Goal: Transaction & Acquisition: Purchase product/service

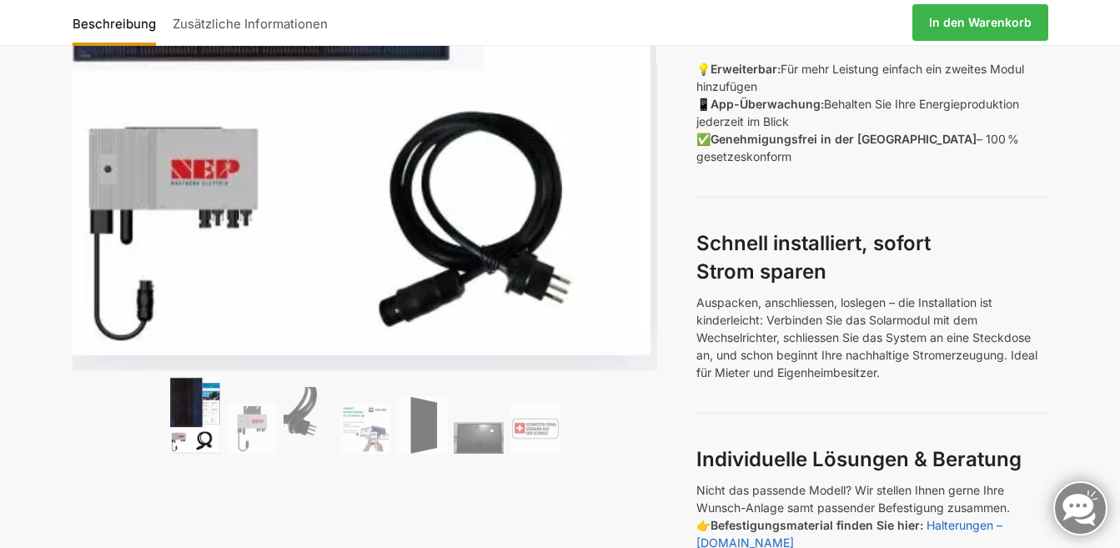
scroll to position [584, 0]
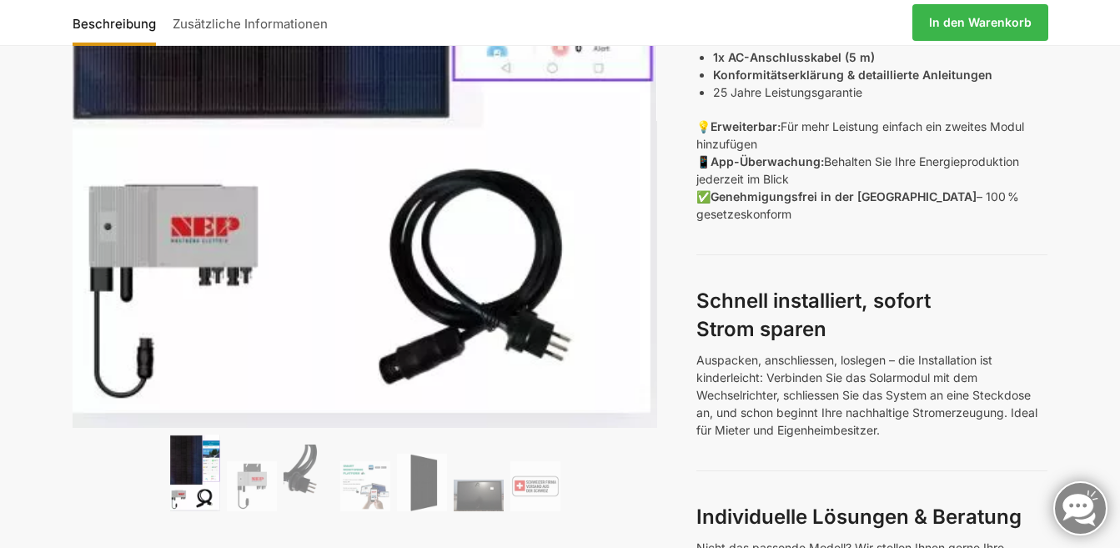
click at [245, 460] on ol at bounding box center [365, 475] width 585 height 82
click at [288, 467] on img at bounding box center [309, 478] width 50 height 67
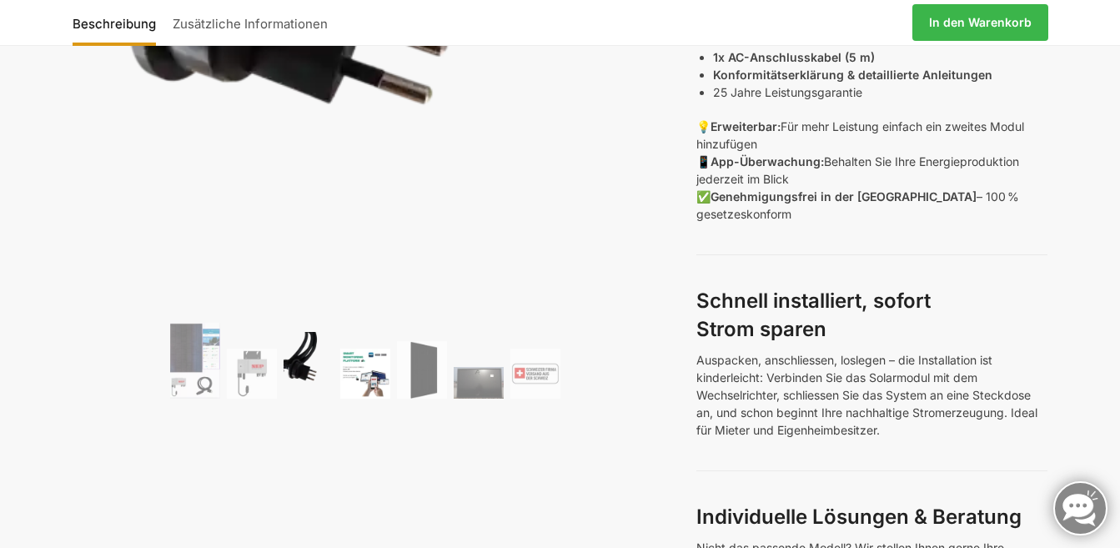
click at [366, 372] on img at bounding box center [365, 374] width 50 height 50
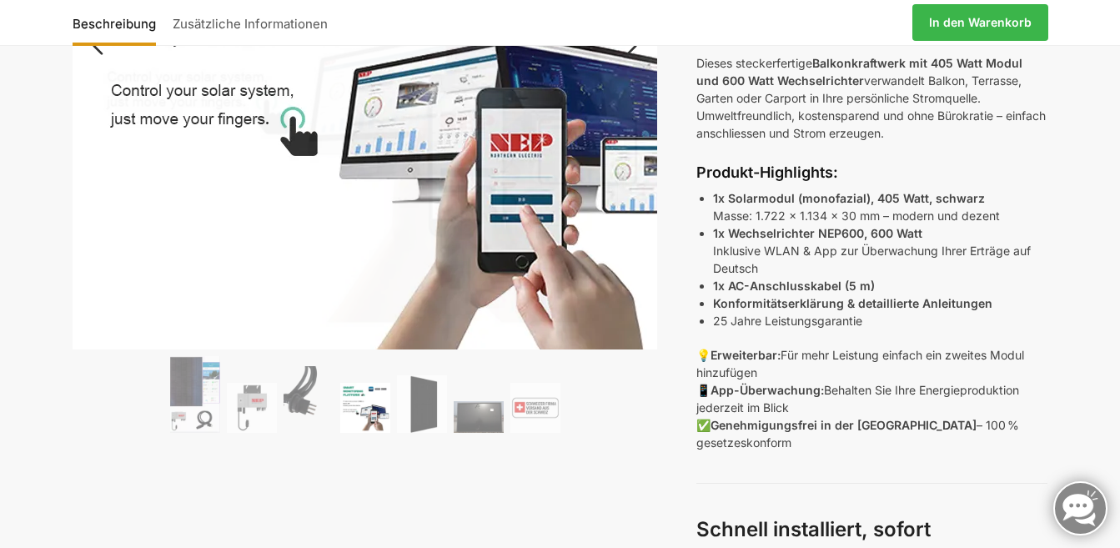
scroll to position [389, 0]
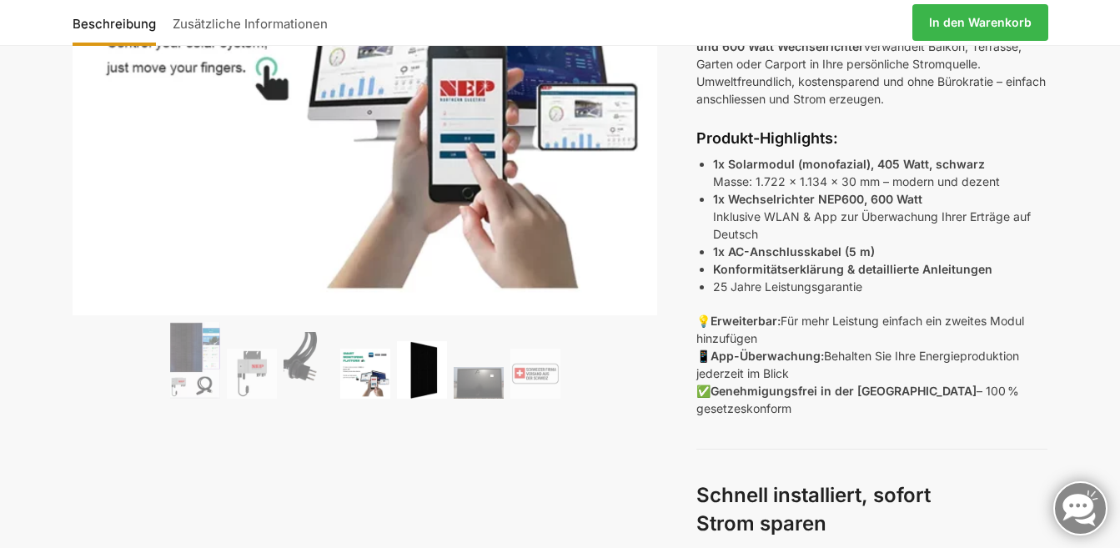
click at [413, 374] on img at bounding box center [422, 370] width 50 height 58
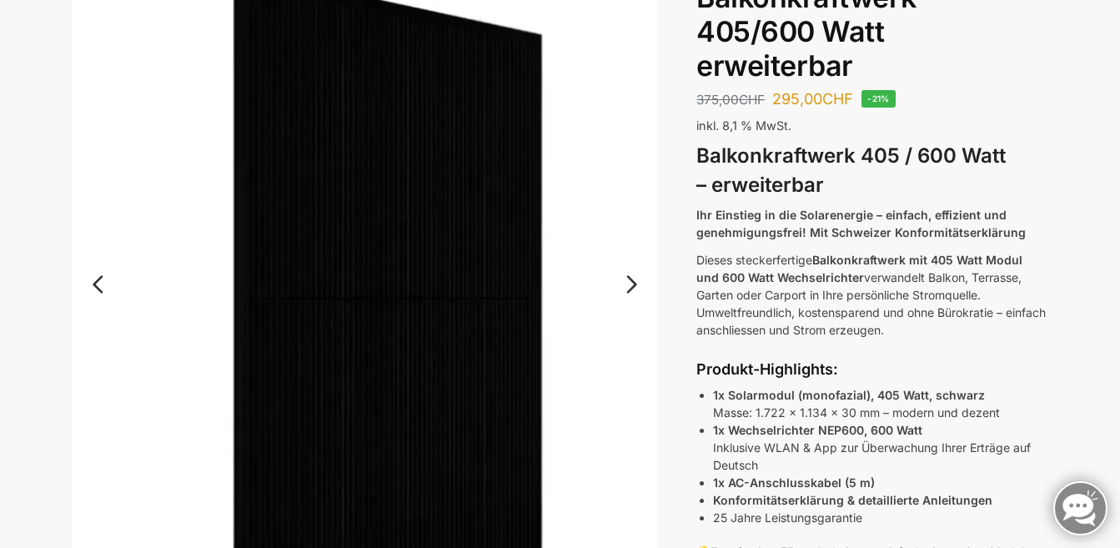
scroll to position [194, 0]
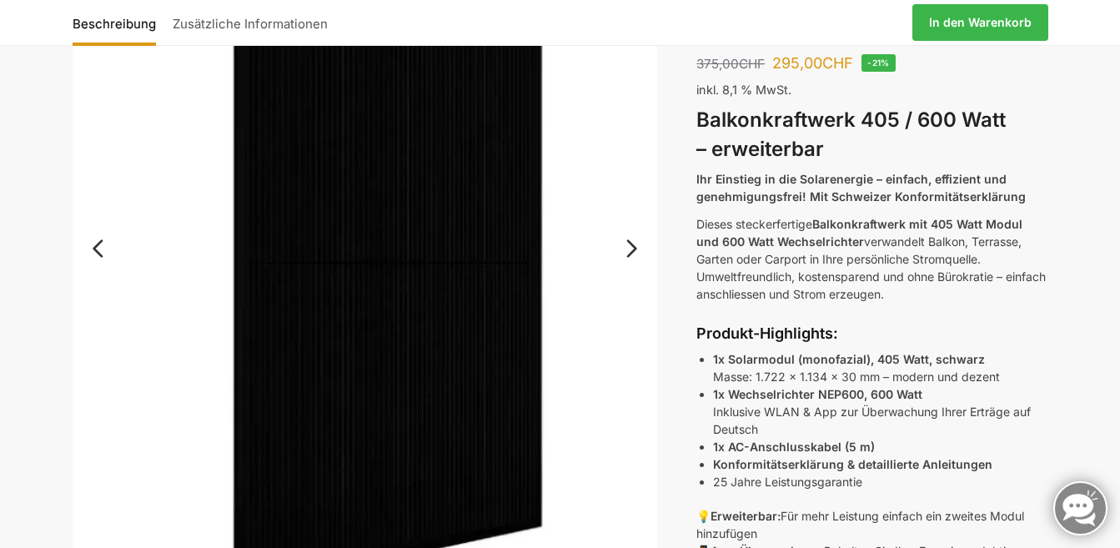
click at [627, 249] on link "Next" at bounding box center [629, 257] width 56 height 17
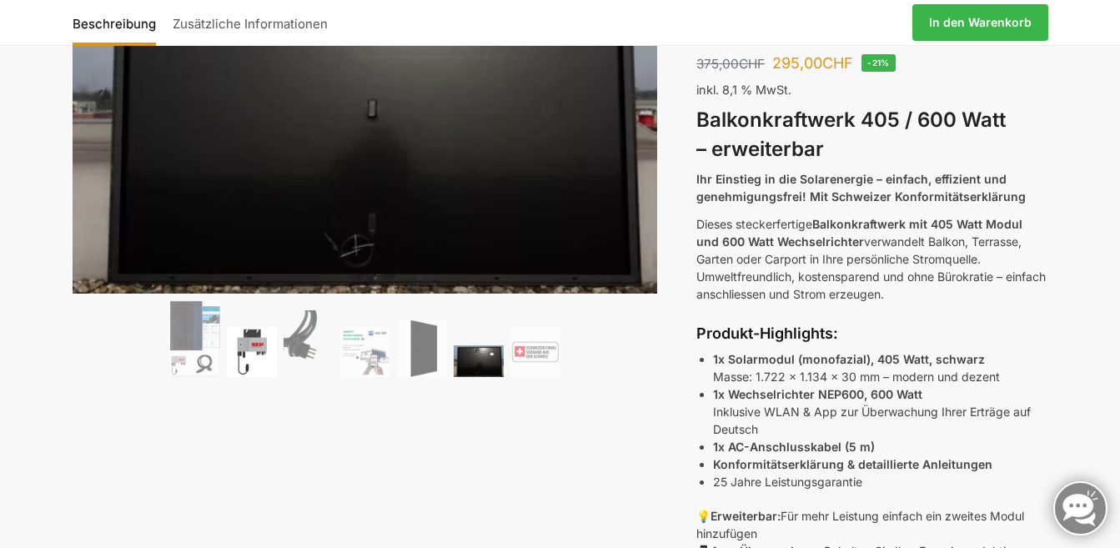
click at [252, 349] on img at bounding box center [252, 352] width 50 height 50
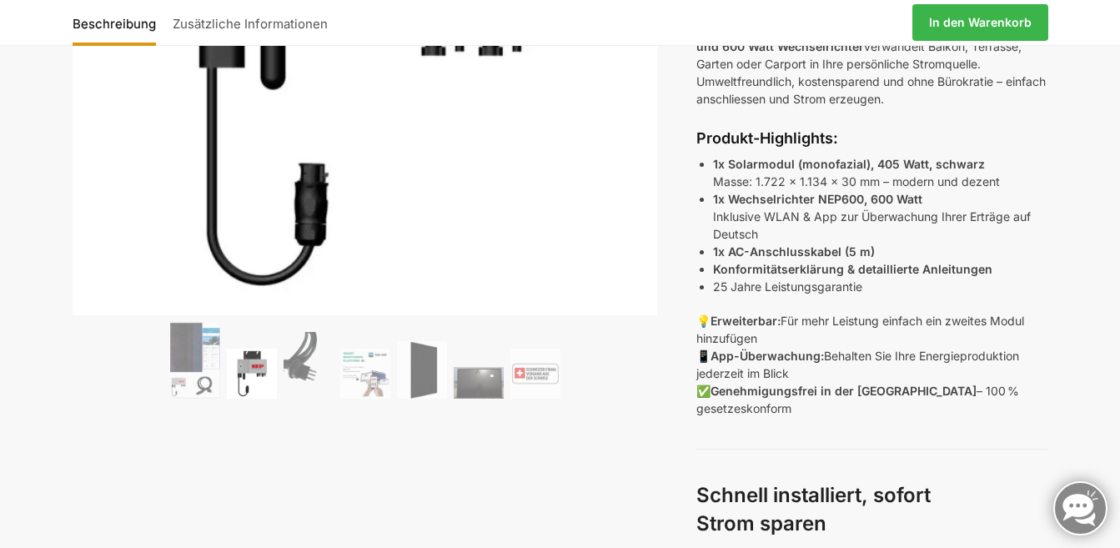
scroll to position [584, 0]
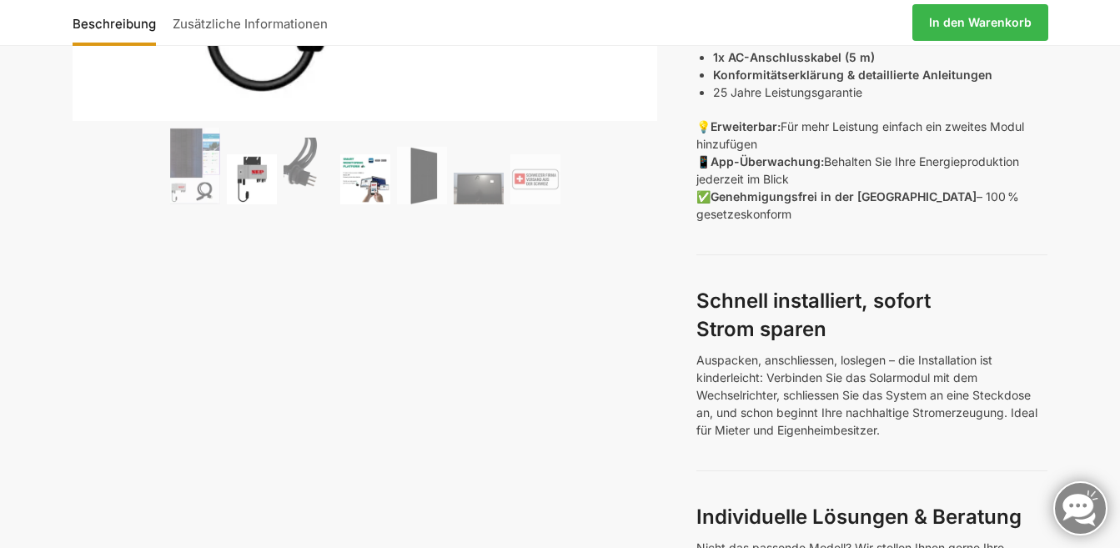
click at [388, 178] on img at bounding box center [365, 179] width 50 height 50
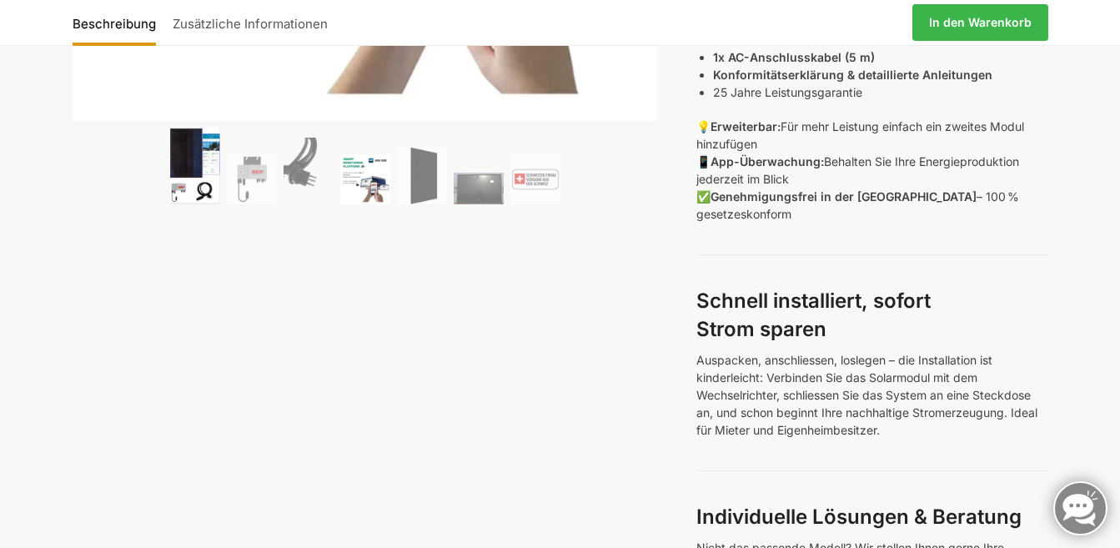
click at [211, 195] on img at bounding box center [195, 166] width 50 height 77
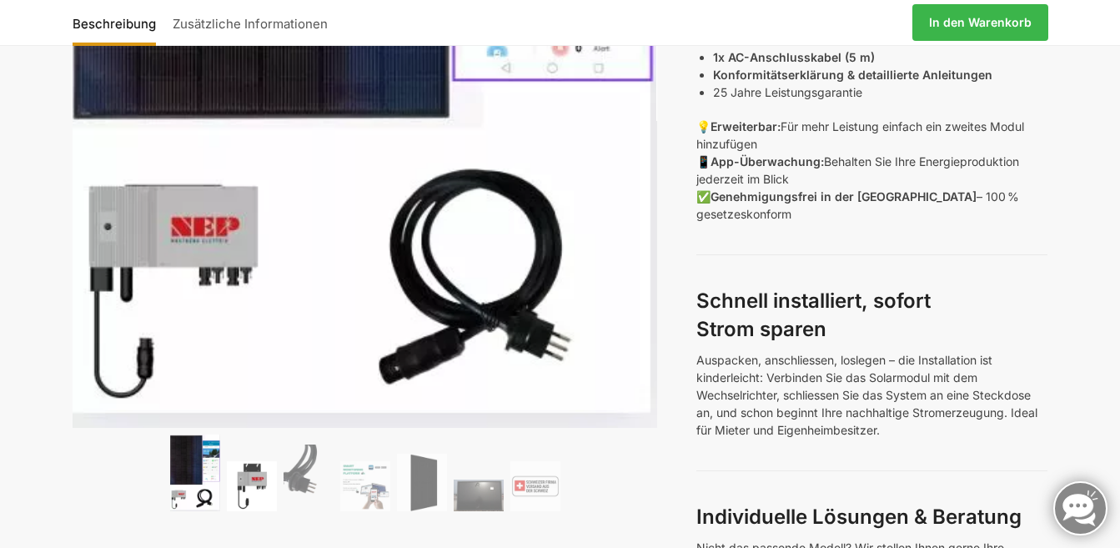
click at [253, 490] on img at bounding box center [252, 486] width 50 height 50
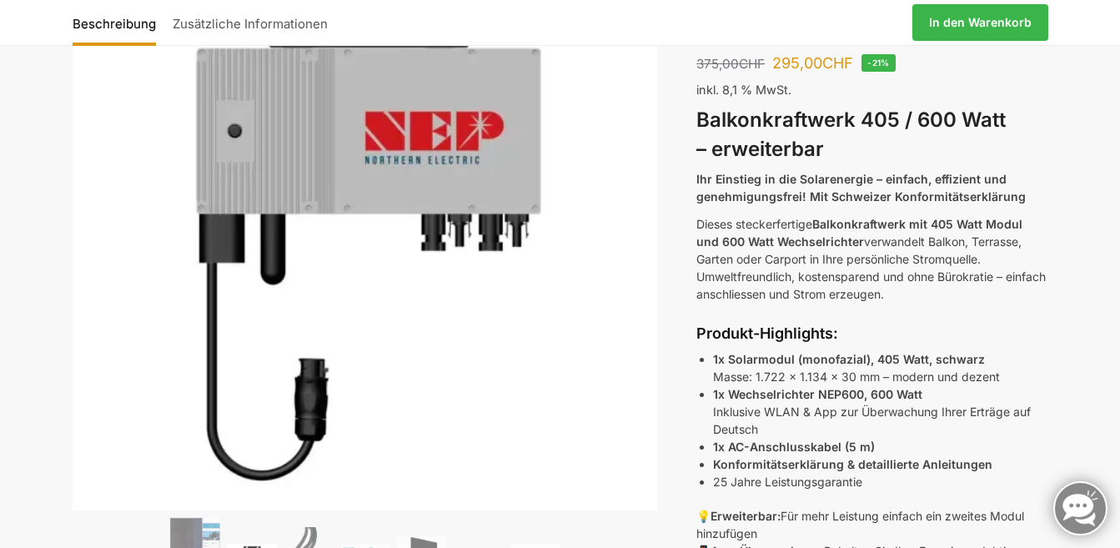
scroll to position [389, 0]
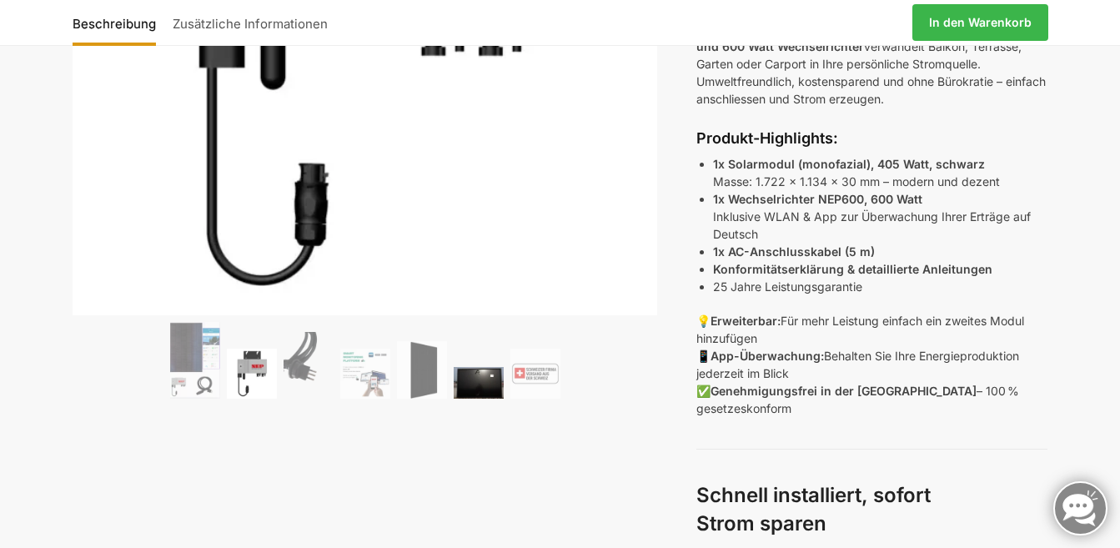
click at [462, 379] on img at bounding box center [479, 383] width 50 height 32
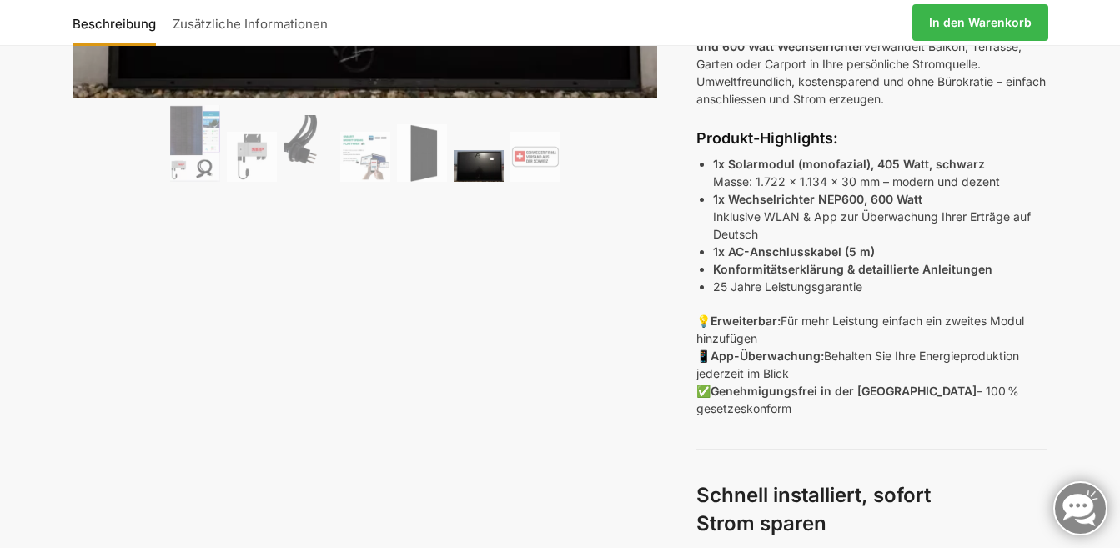
scroll to position [0, 0]
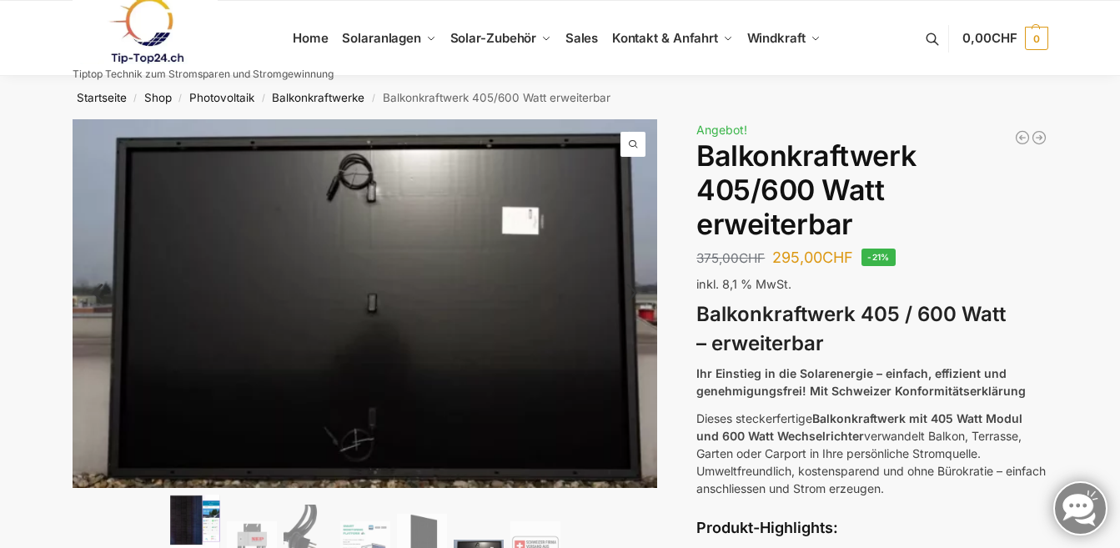
click at [183, 515] on img at bounding box center [195, 533] width 50 height 77
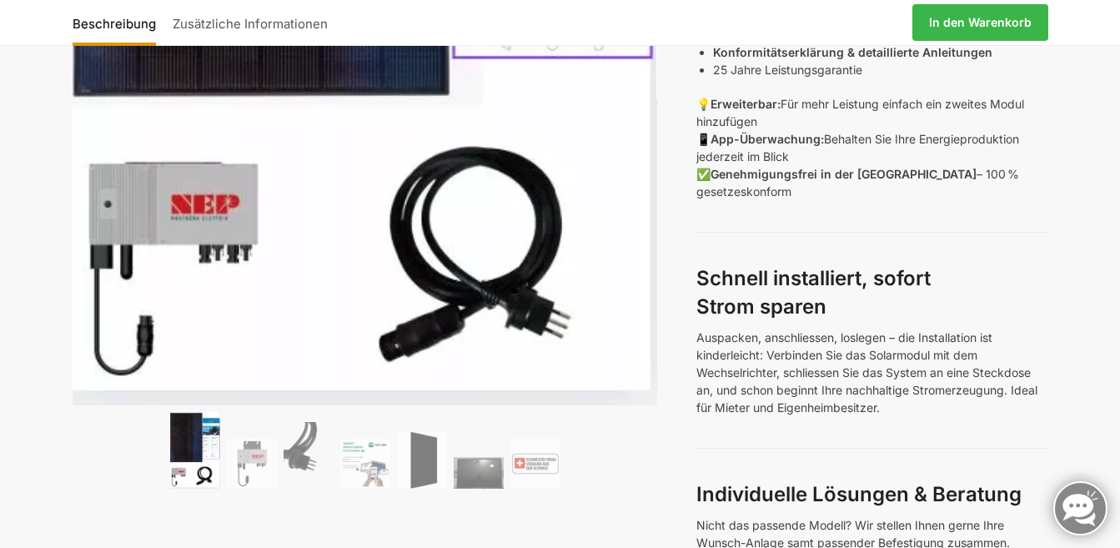
scroll to position [778, 0]
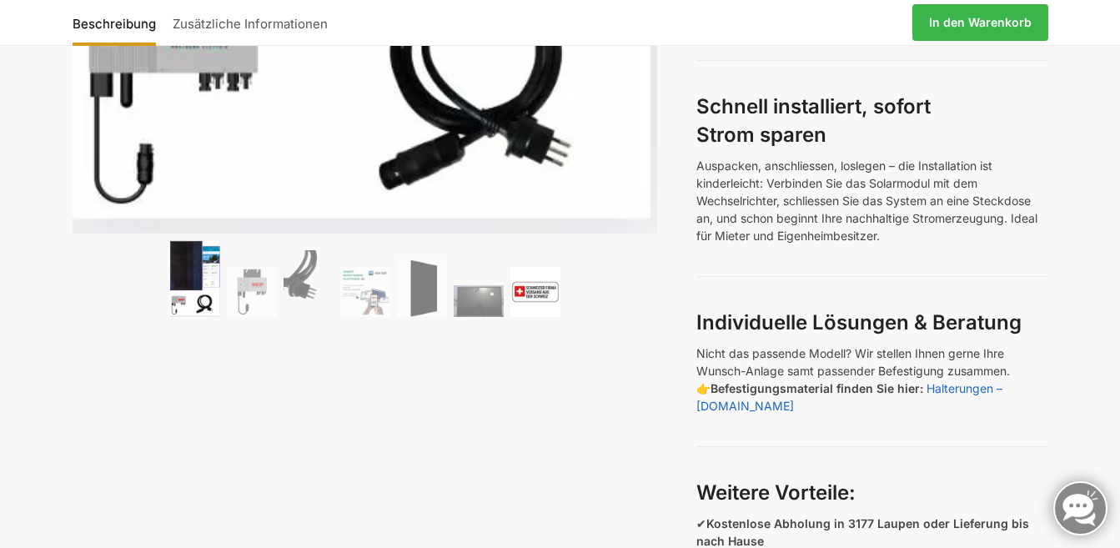
click at [525, 295] on img at bounding box center [535, 292] width 50 height 50
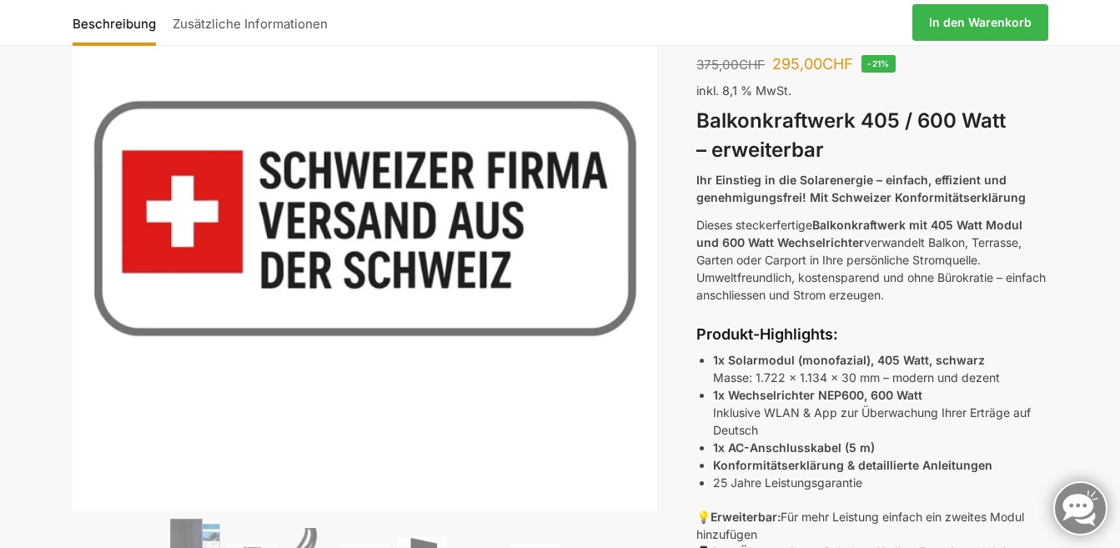
scroll to position [389, 0]
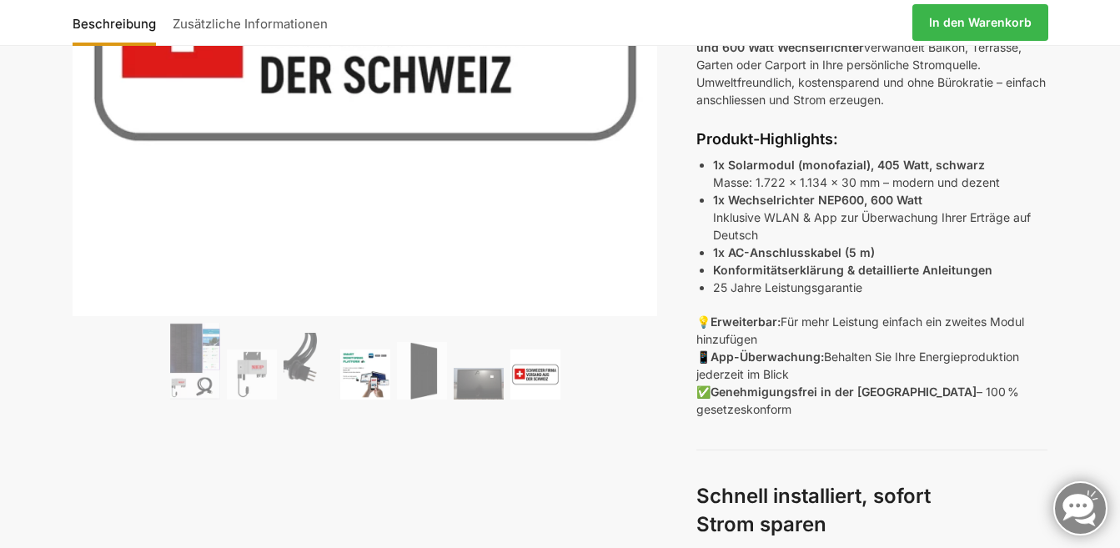
click at [372, 376] on img at bounding box center [365, 374] width 50 height 50
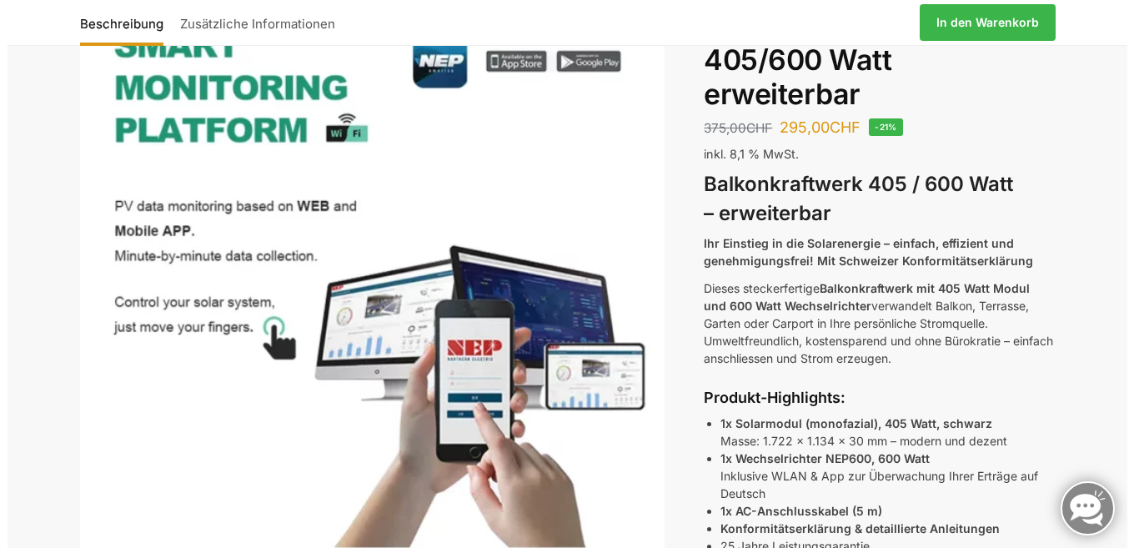
scroll to position [194, 0]
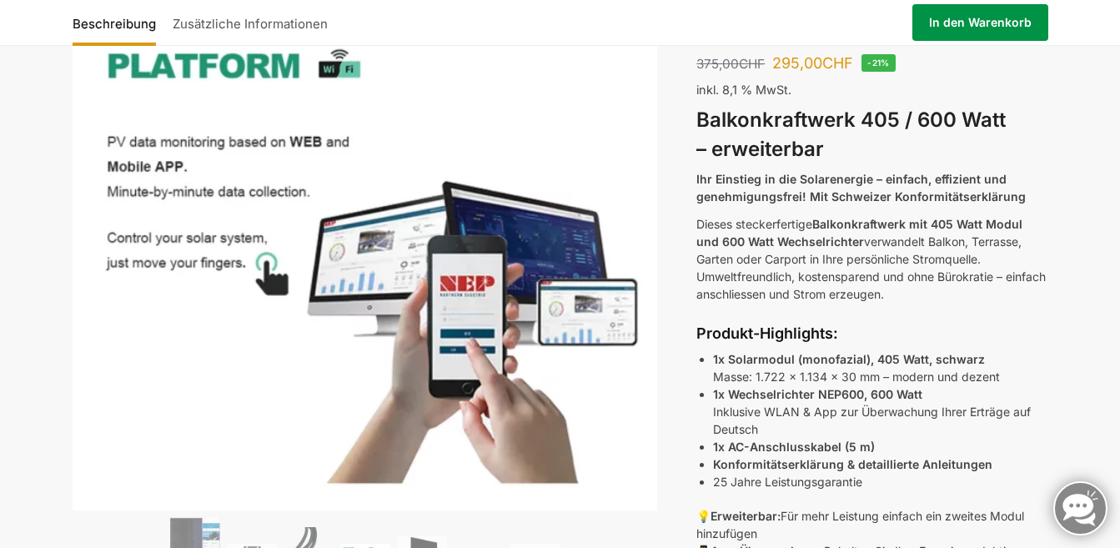
click at [967, 30] on link "In den Warenkorb" at bounding box center [980, 22] width 136 height 37
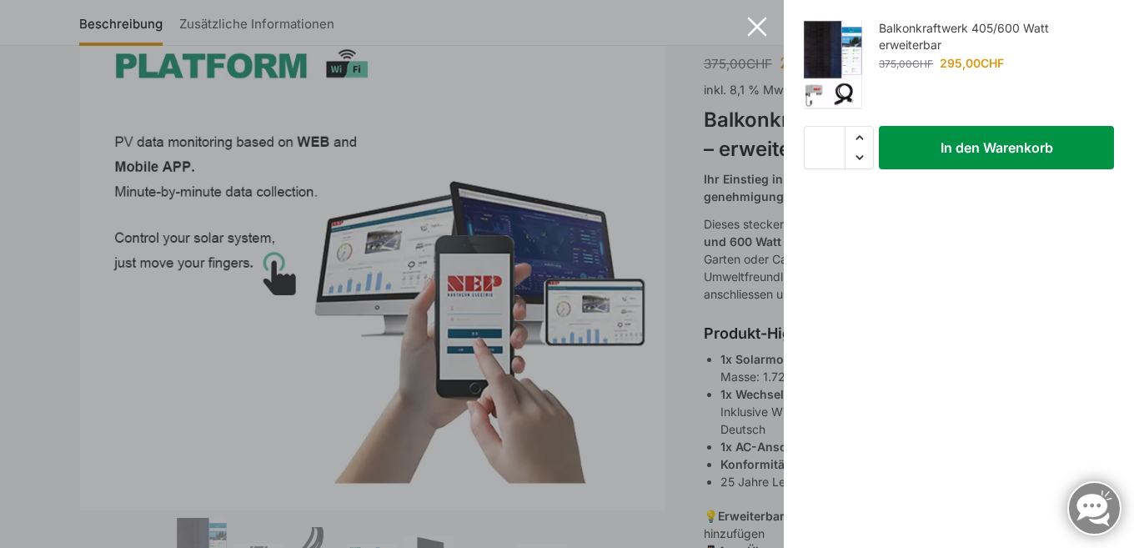
click at [972, 153] on button "In den Warenkorb" at bounding box center [996, 147] width 235 height 43
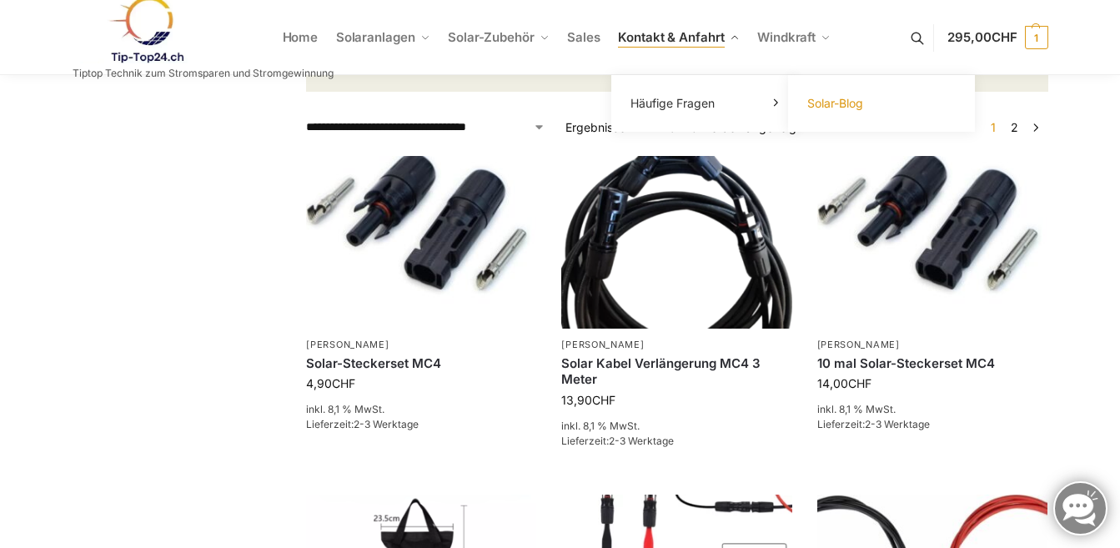
click at [831, 102] on span "Solar-Blog" at bounding box center [835, 103] width 56 height 14
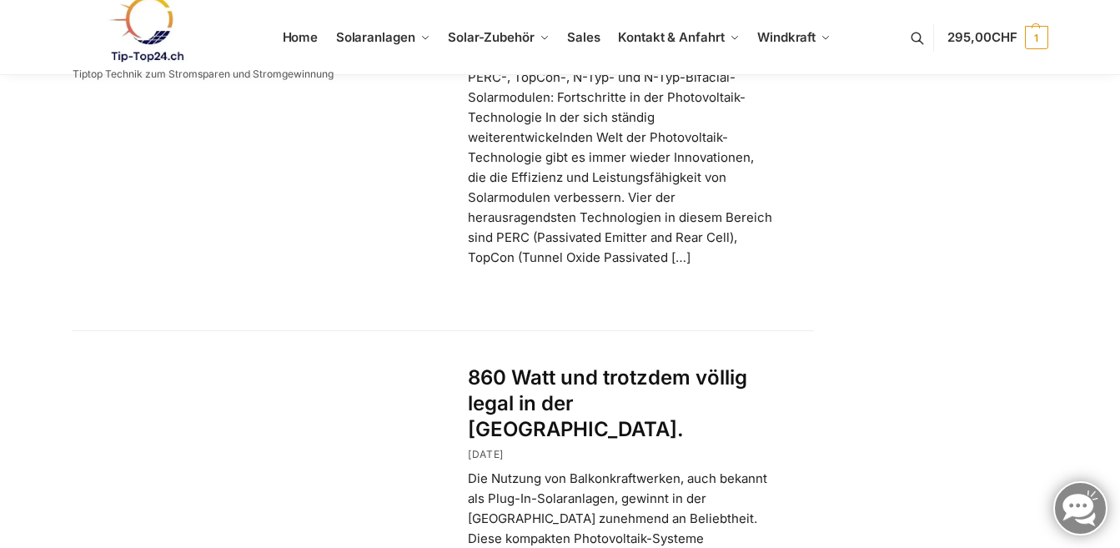
scroll to position [2919, 0]
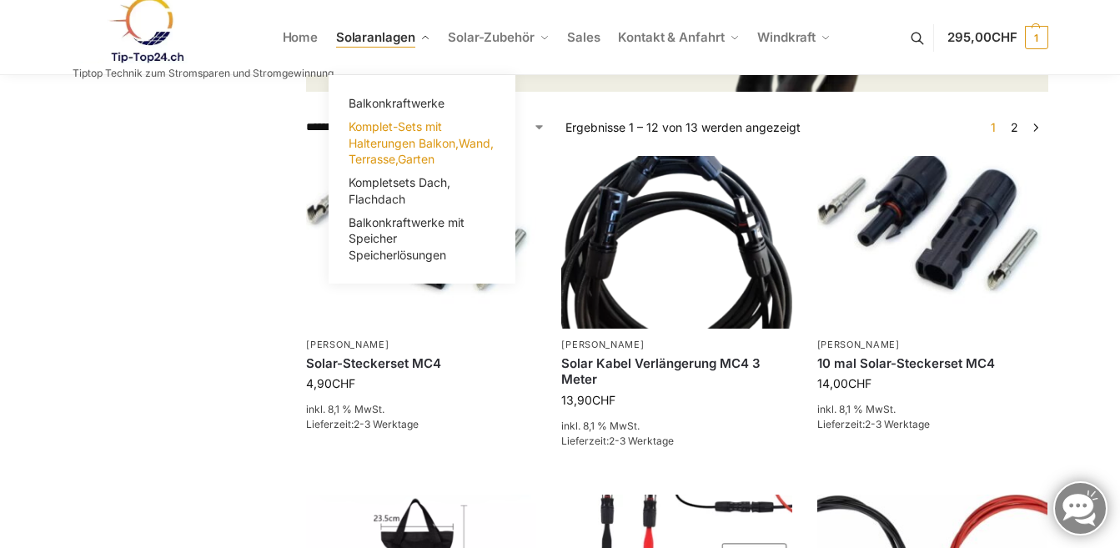
click at [381, 142] on span "Komplet-Sets mit Halterungen Balkon,Wand, Terrasse,Garten" at bounding box center [421, 142] width 145 height 47
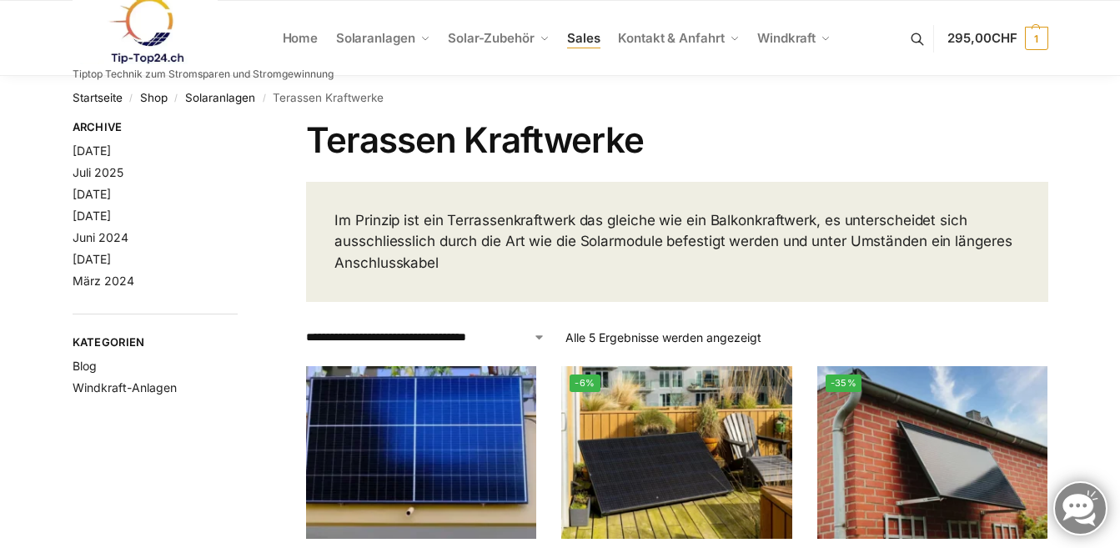
click at [582, 43] on span "Sales" at bounding box center [583, 38] width 33 height 16
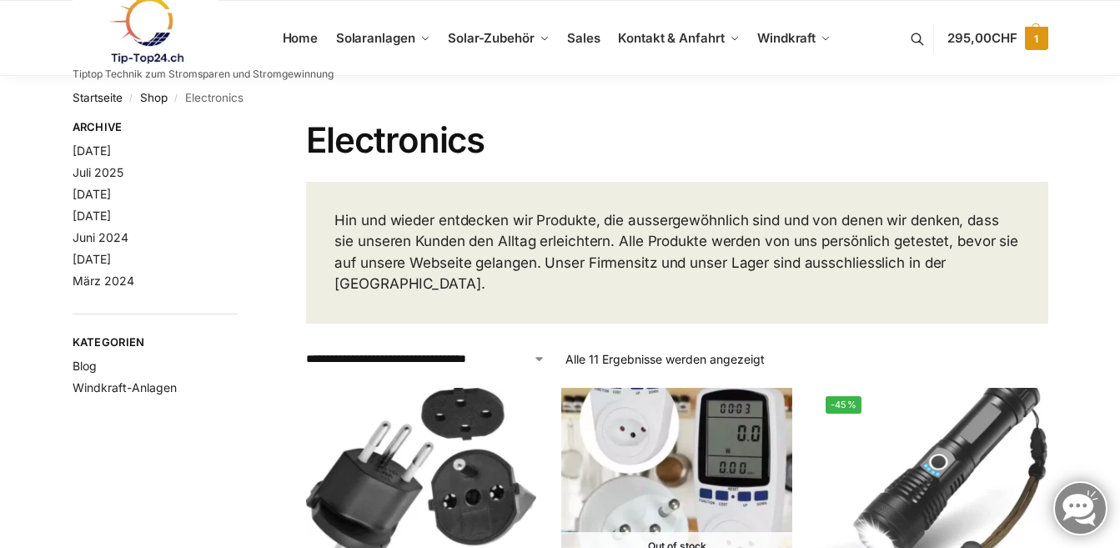
click at [983, 41] on span "295,00 CHF" at bounding box center [981, 38] width 69 height 16
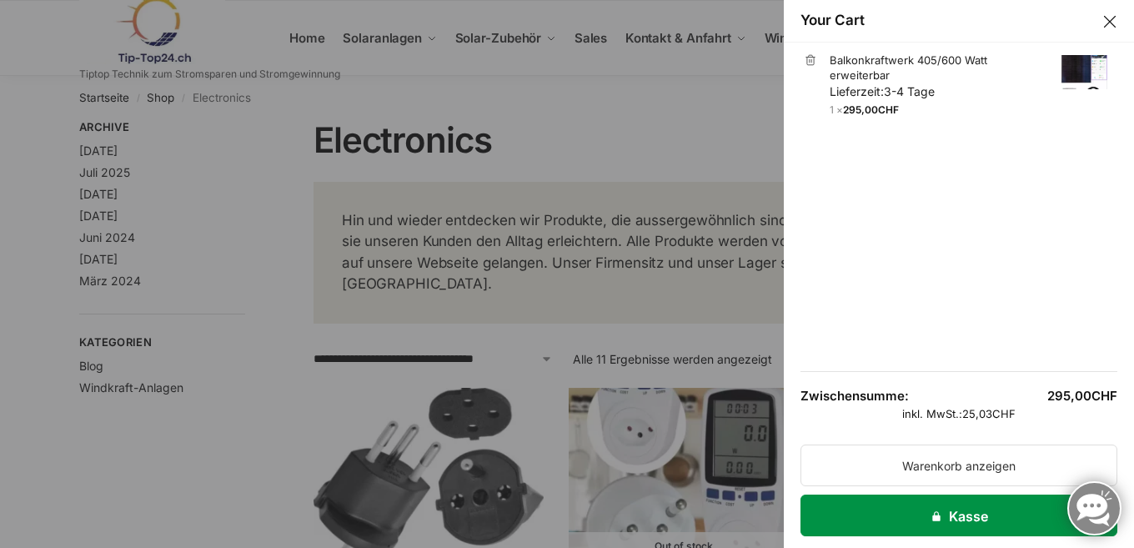
click at [909, 518] on link "Kasse" at bounding box center [959, 516] width 317 height 42
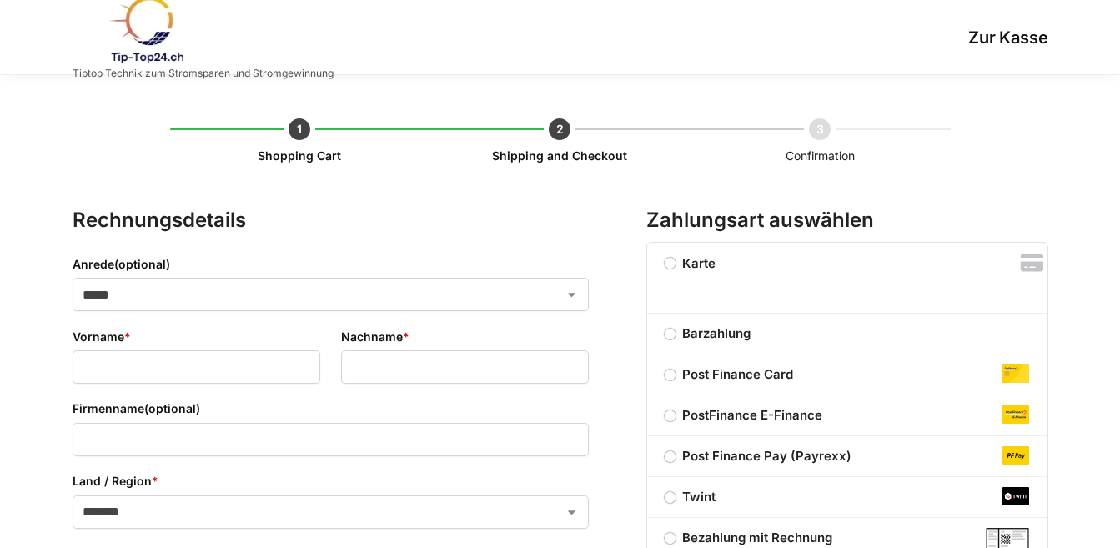
select select "**"
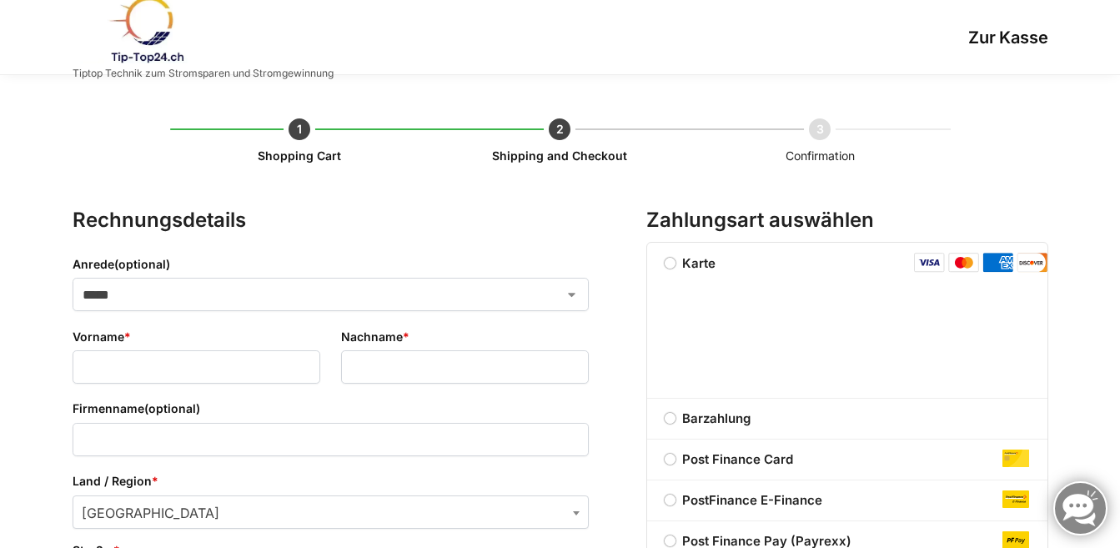
scroll to position [194, 0]
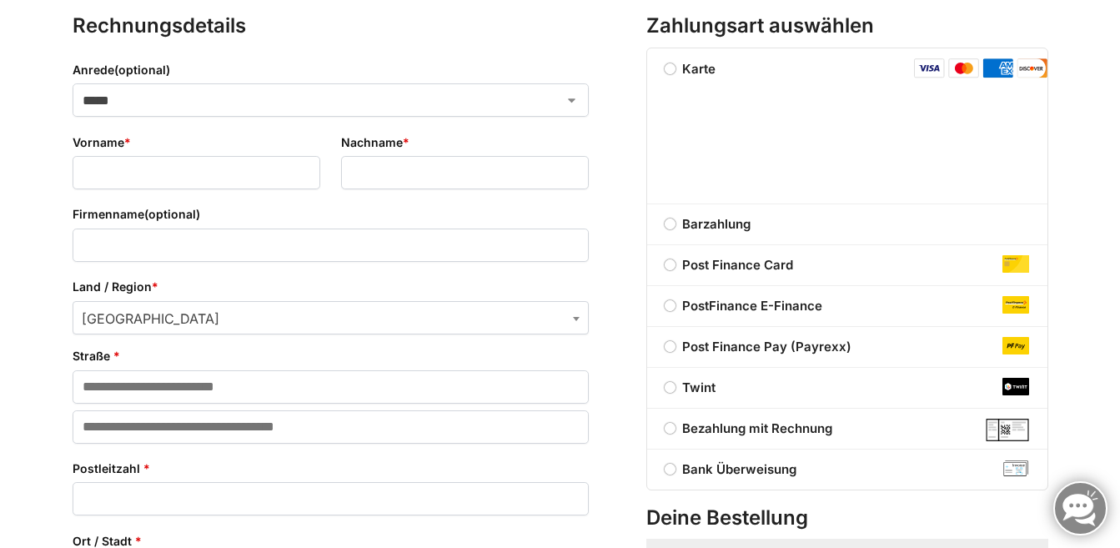
click at [671, 431] on label "Bezahlung mit Rechnung" at bounding box center [847, 429] width 400 height 20
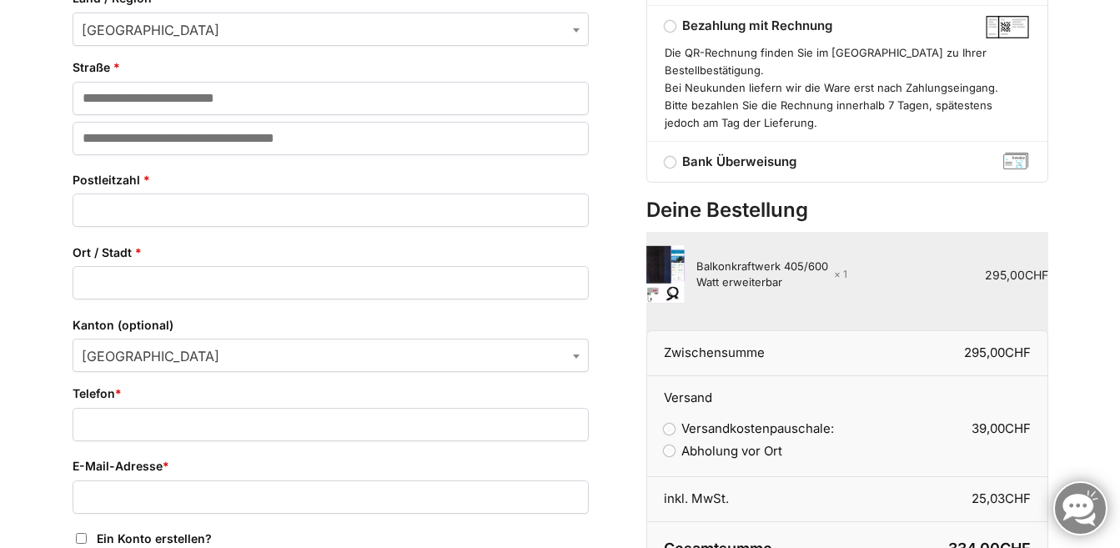
scroll to position [778, 0]
